Goal: Check status: Check status

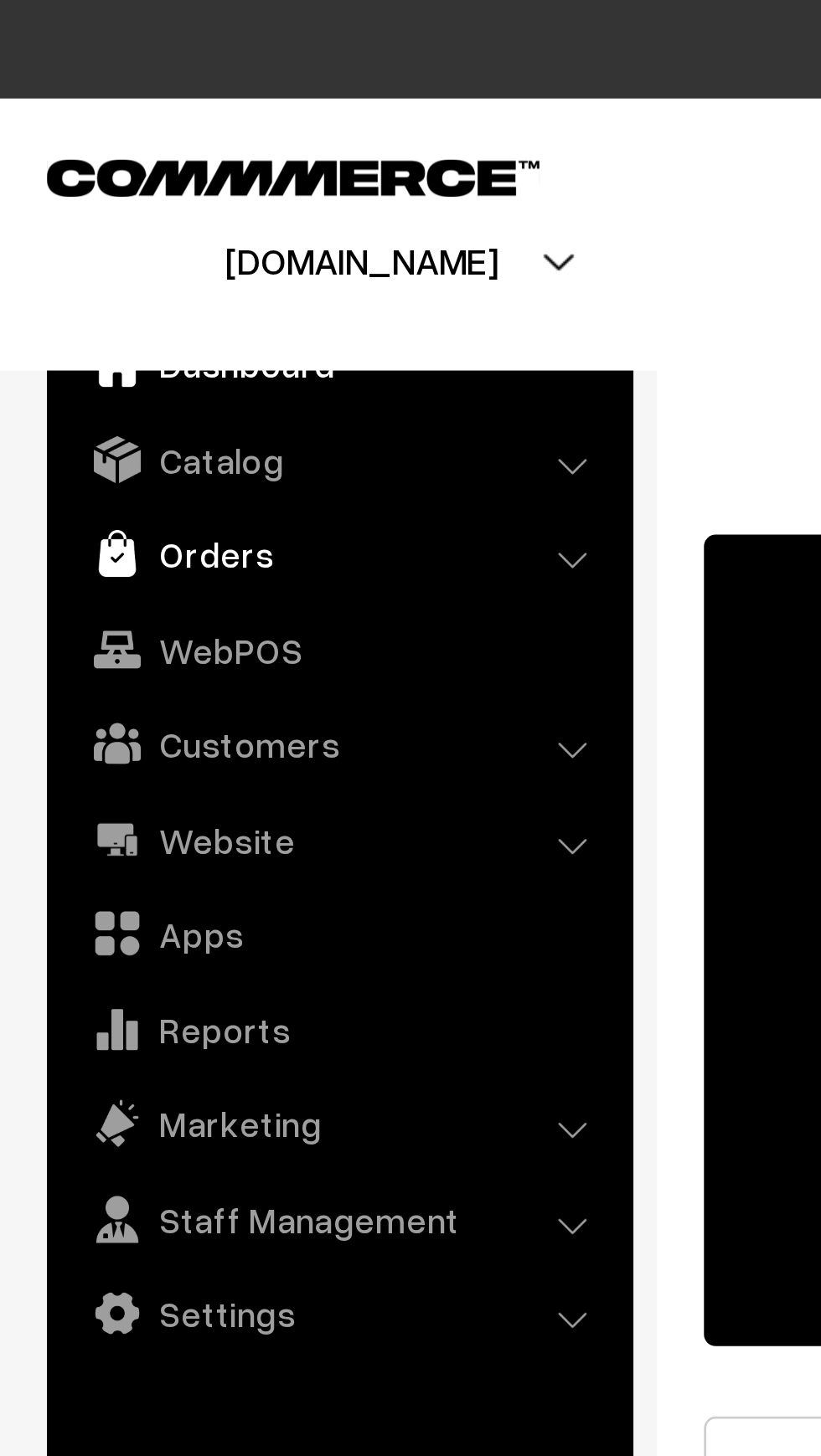
click at [180, 197] on link "Orders" at bounding box center [120, 198] width 199 height 30
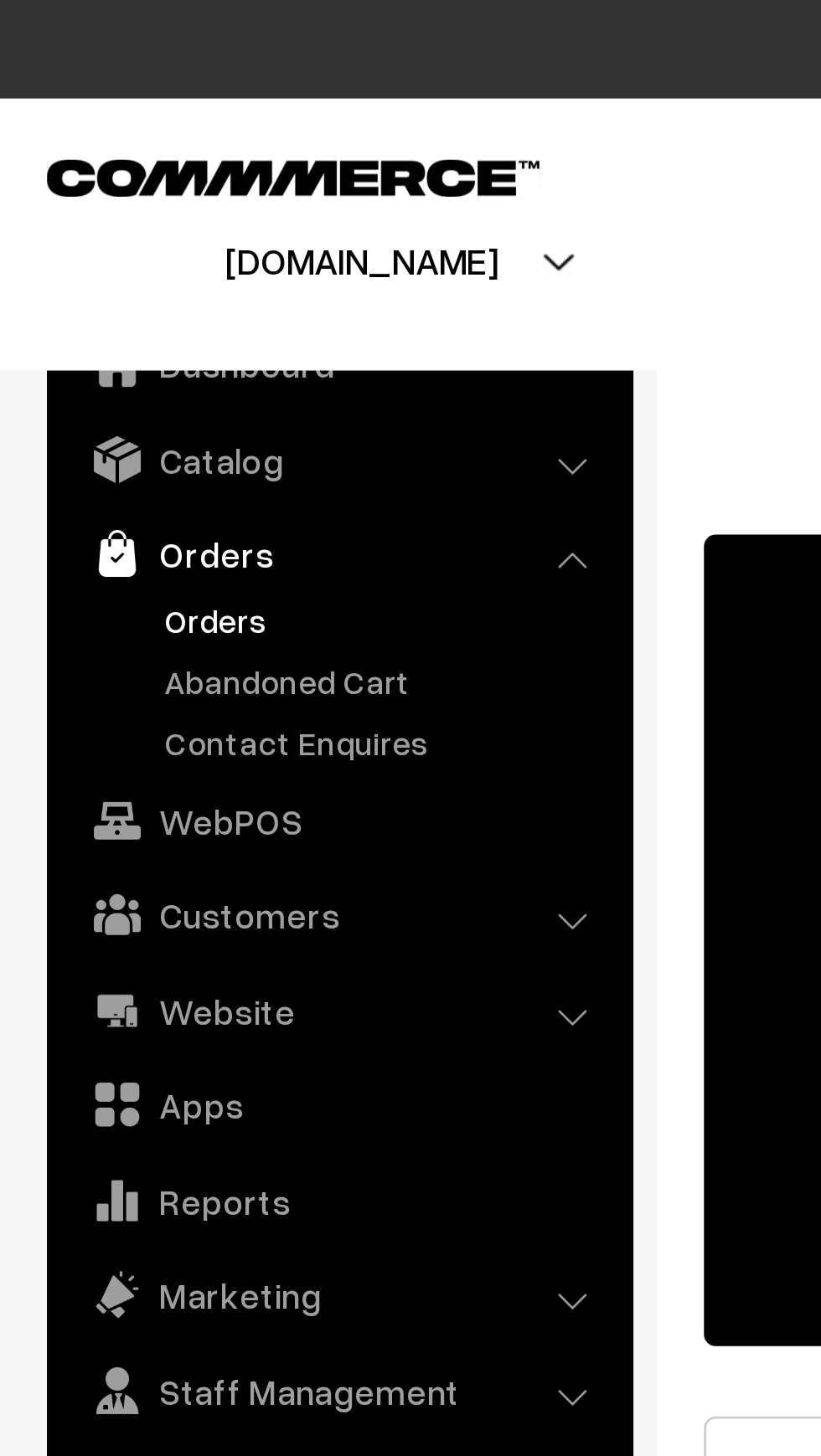
click at [106, 223] on link "Orders" at bounding box center [137, 222] width 166 height 18
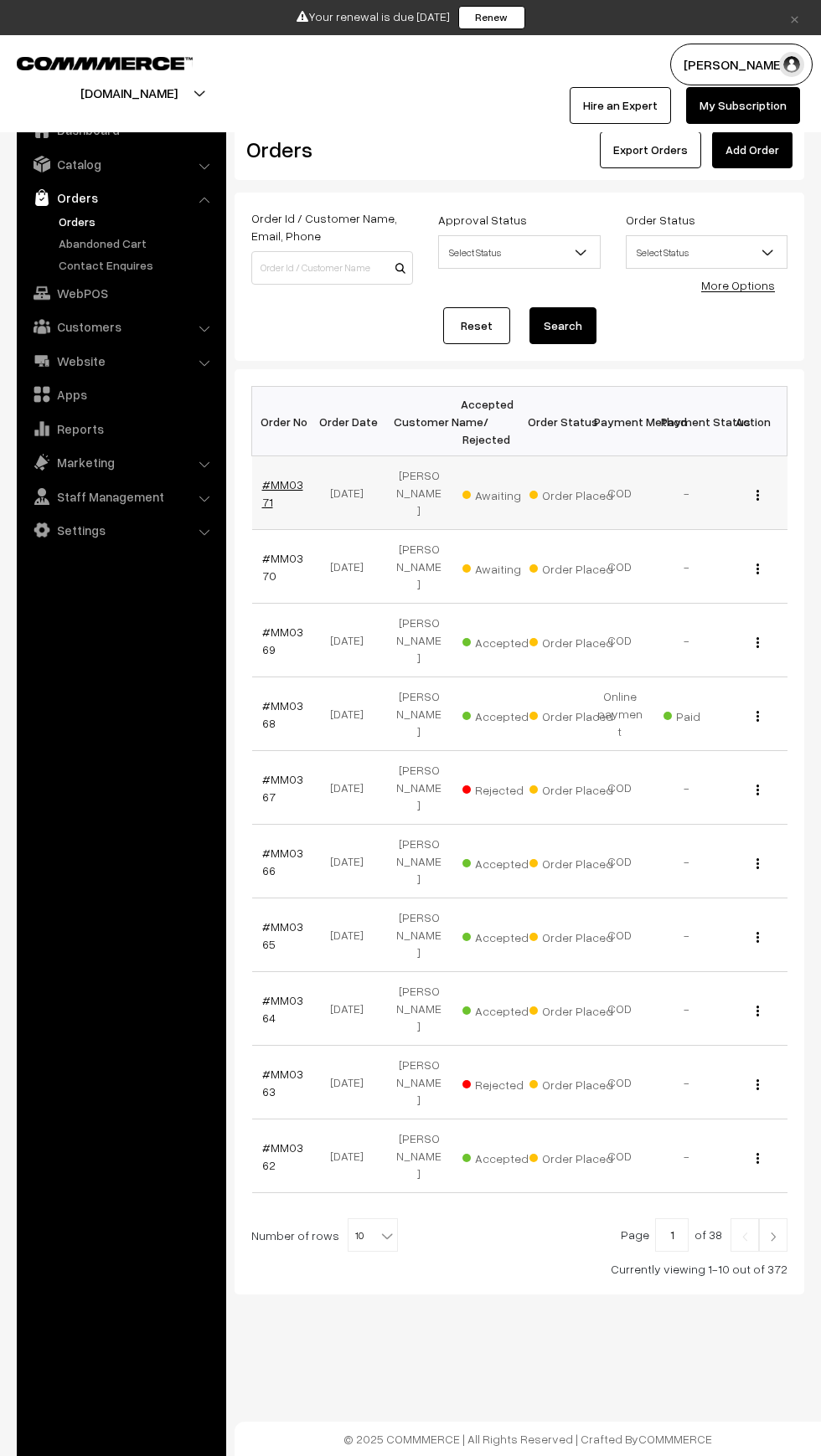
click at [263, 493] on link "#MM0371" at bounding box center [282, 494] width 41 height 32
